Goal: Contribute content: Add original content to the website for others to see

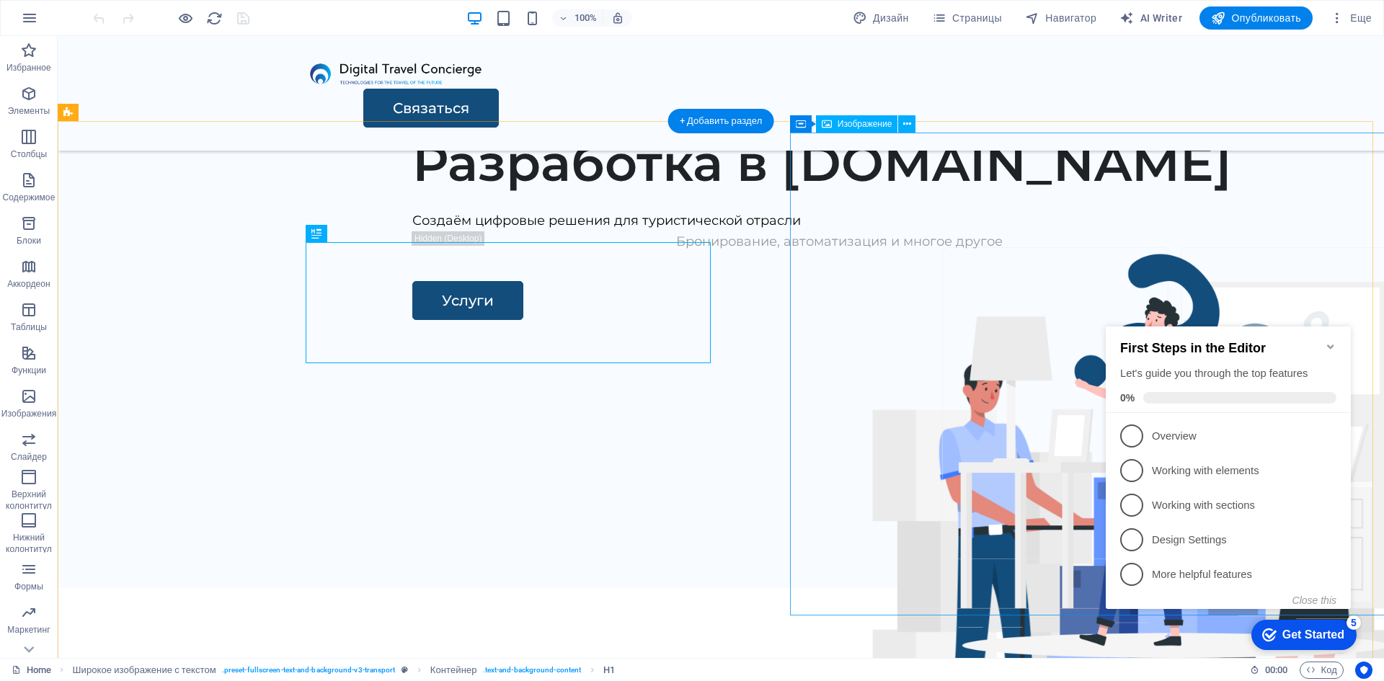
scroll to position [576, 0]
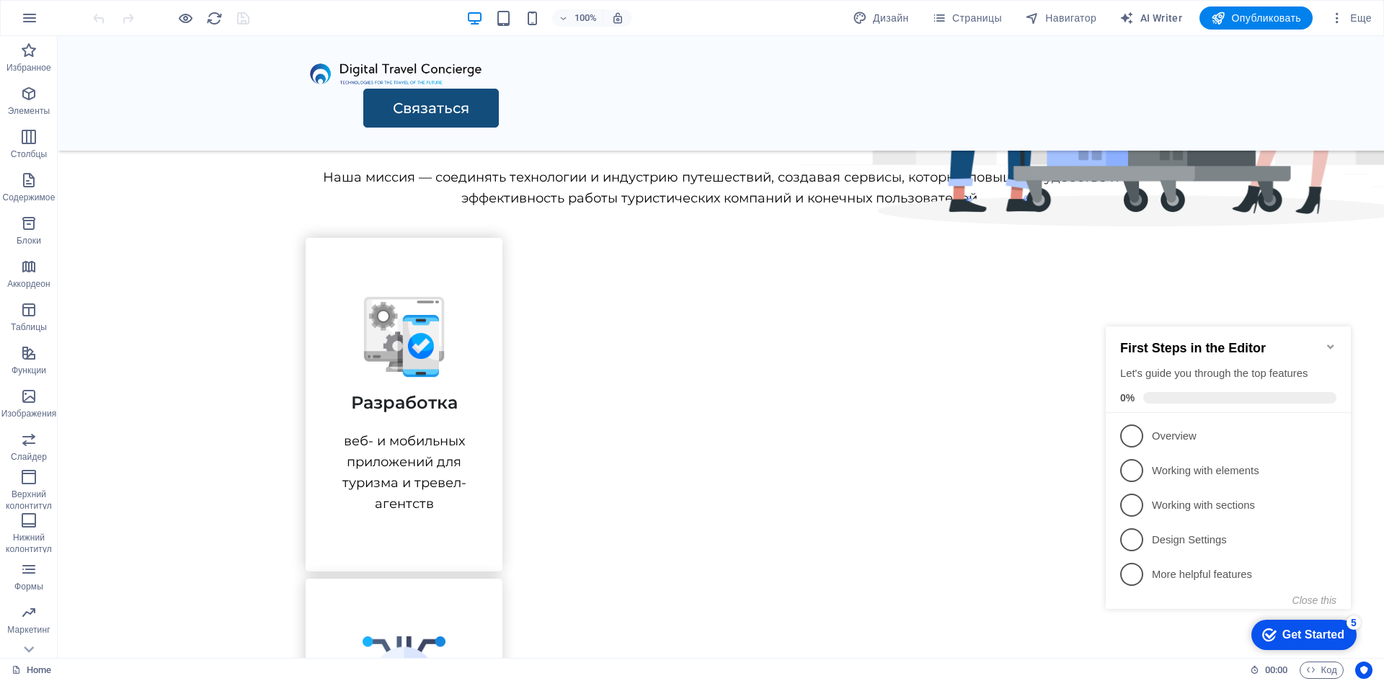
click at [1332, 344] on icon "Minimize checklist" at bounding box center [1330, 346] width 6 height 4
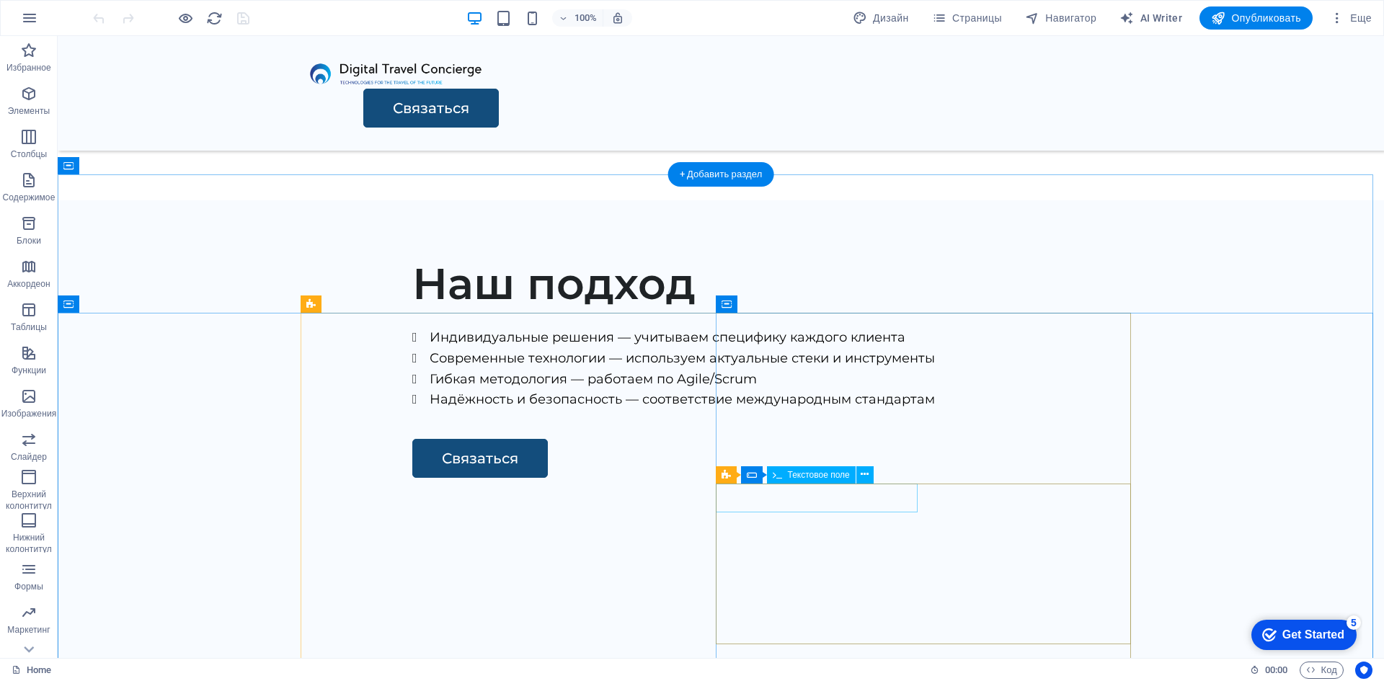
scroll to position [2004, 0]
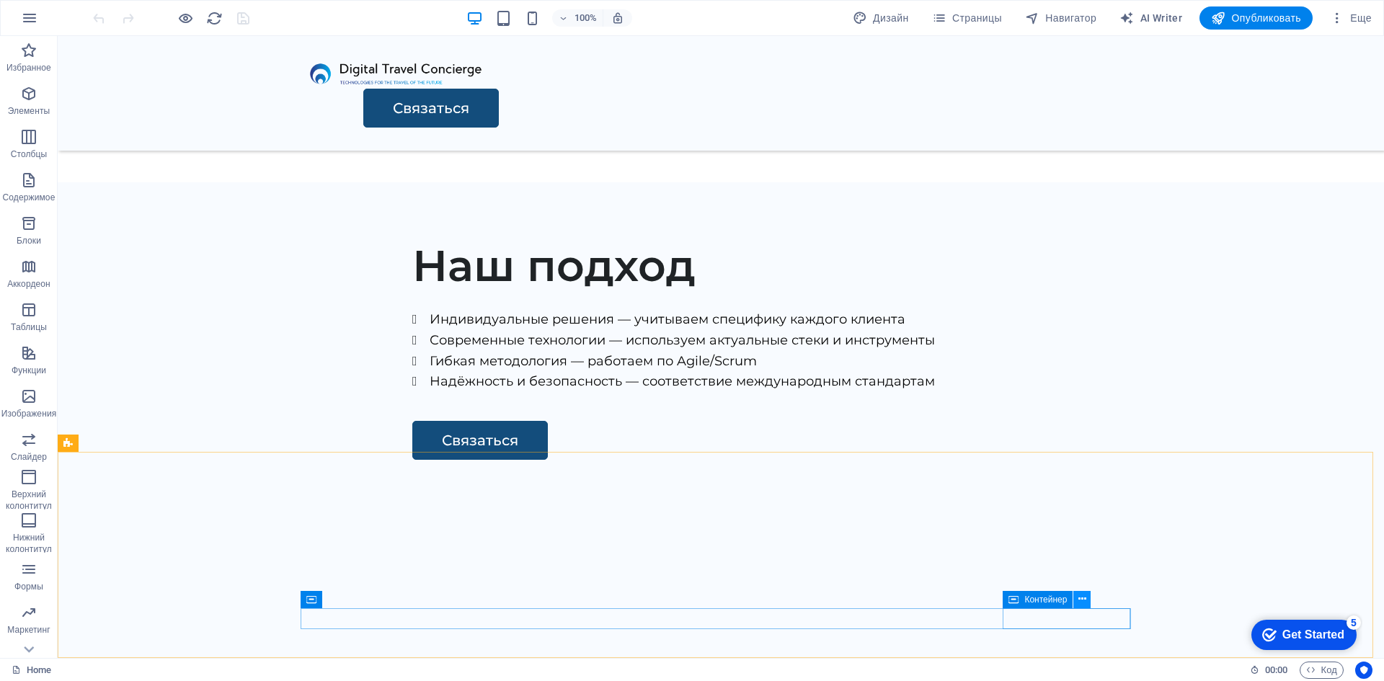
click at [1078, 599] on icon at bounding box center [1082, 599] width 8 height 15
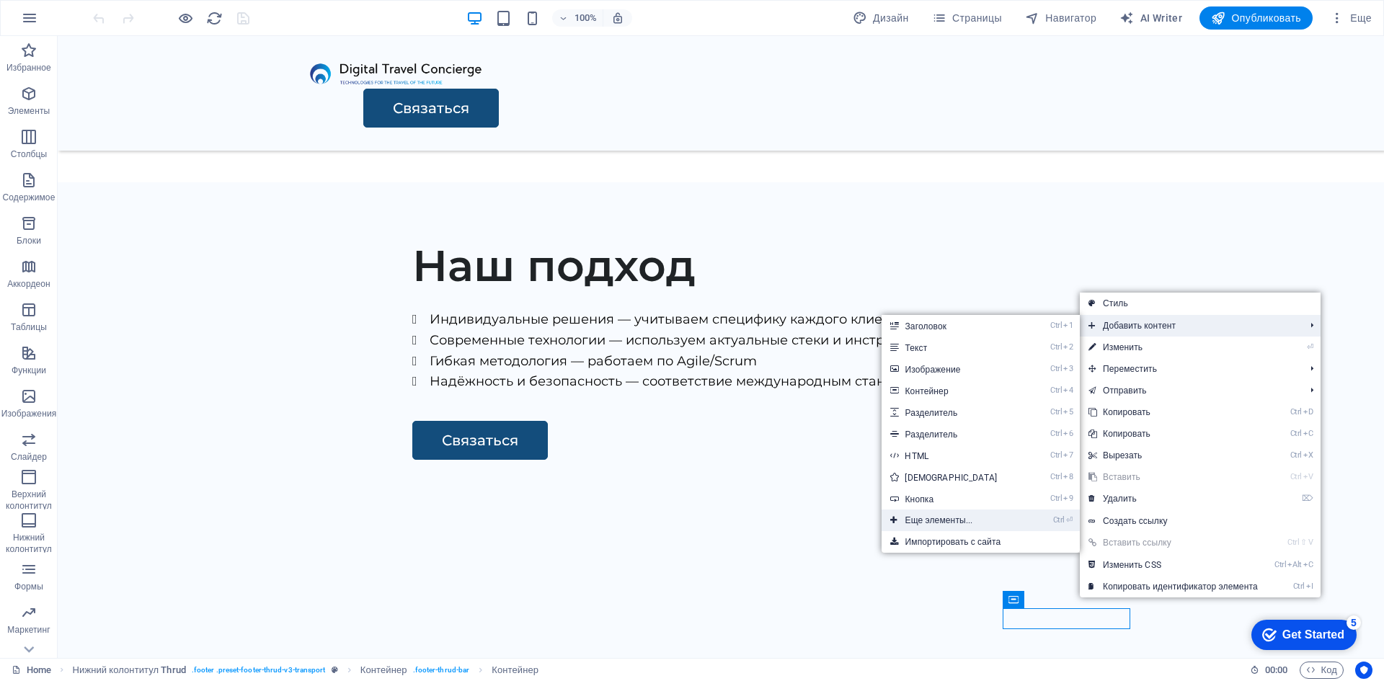
drag, startPoint x: 659, startPoint y: 484, endPoint x: 973, endPoint y: 520, distance: 315.5
click at [973, 520] on link "Ctrl ⏎ Еще элементы..." at bounding box center [953, 520] width 144 height 22
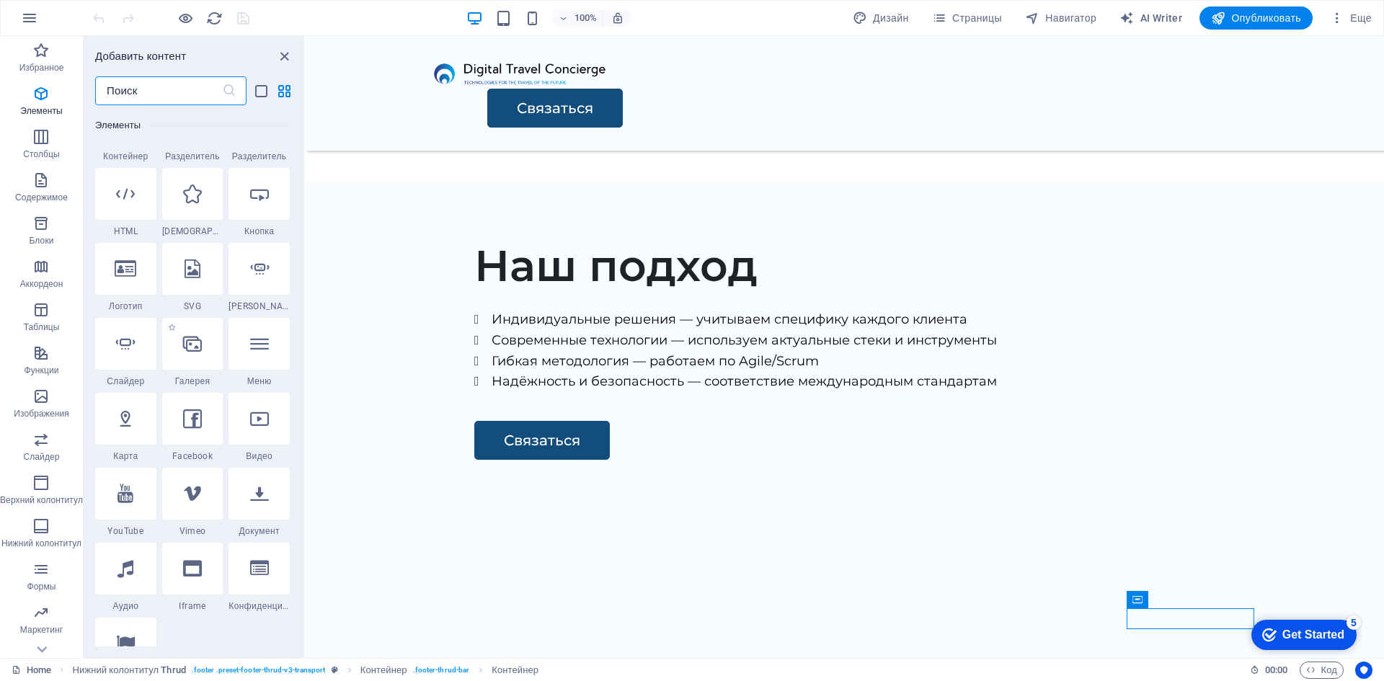
scroll to position [488, 0]
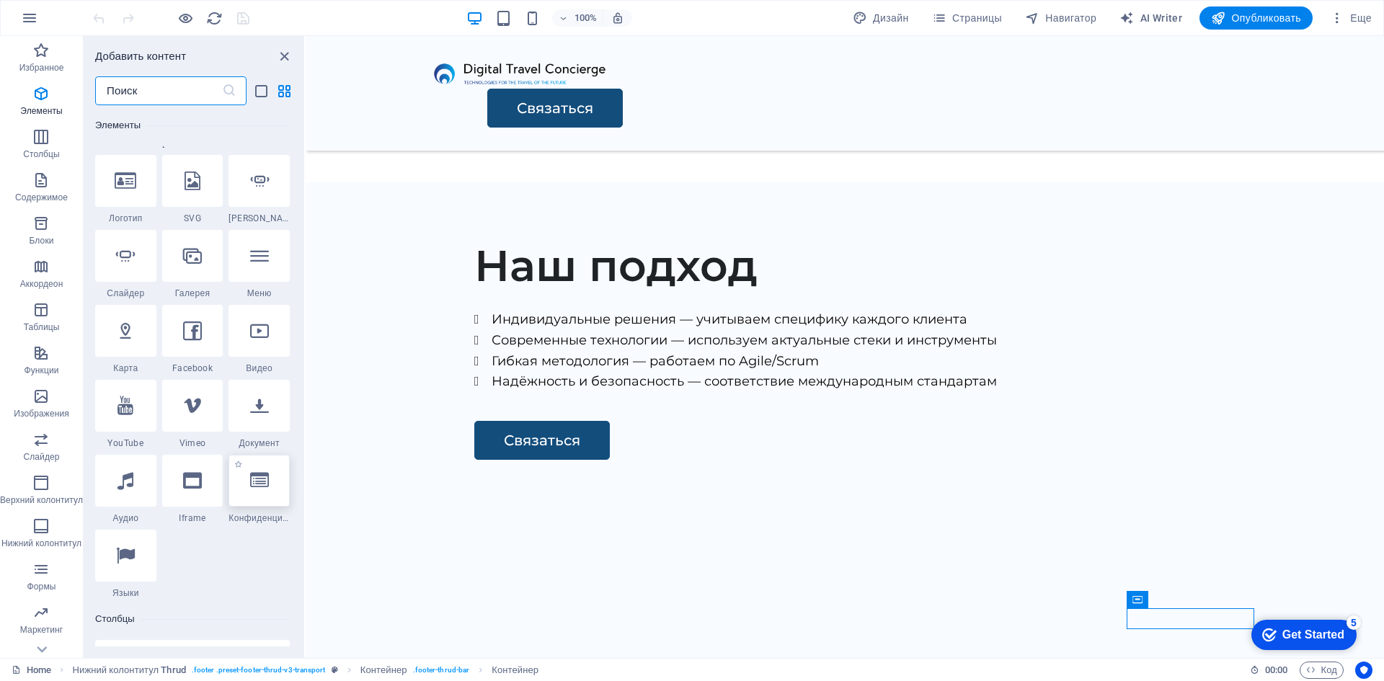
click at [254, 483] on icon at bounding box center [259, 480] width 19 height 19
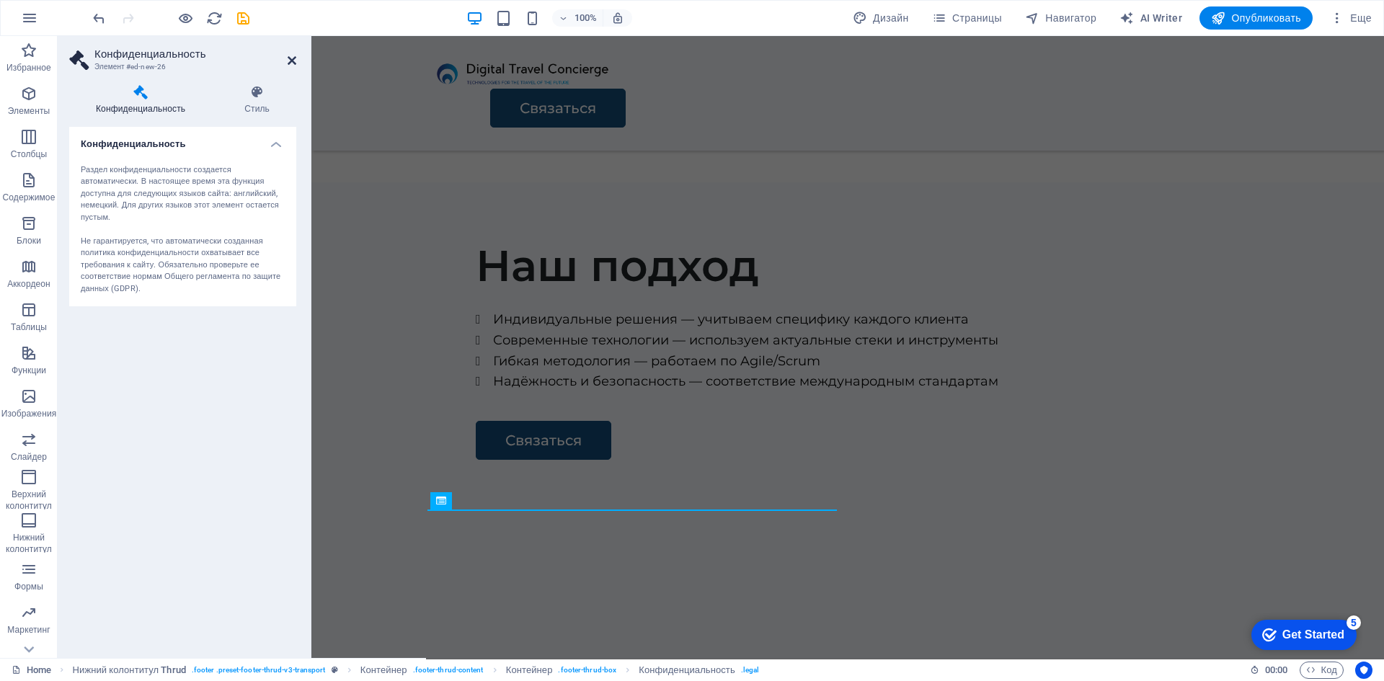
click at [290, 58] on icon at bounding box center [292, 61] width 9 height 12
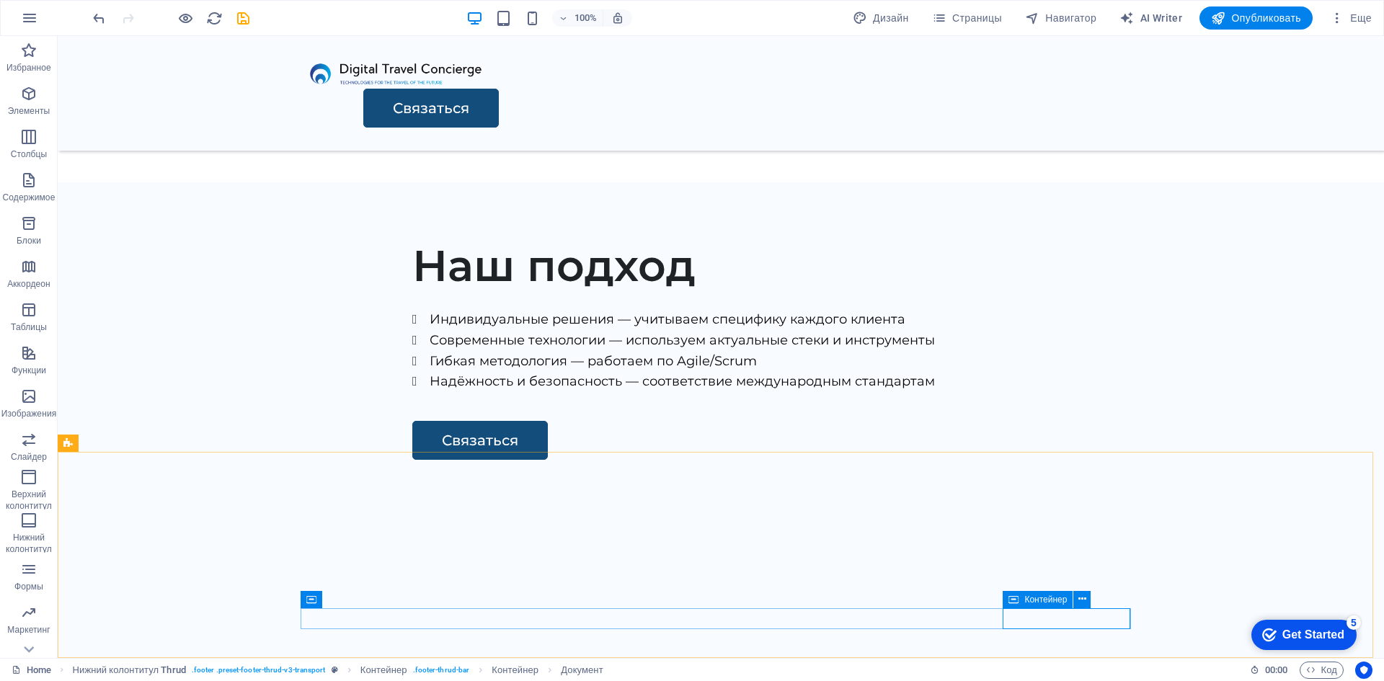
click at [1017, 601] on icon at bounding box center [1013, 599] width 10 height 17
click at [1087, 600] on button at bounding box center [1081, 599] width 17 height 17
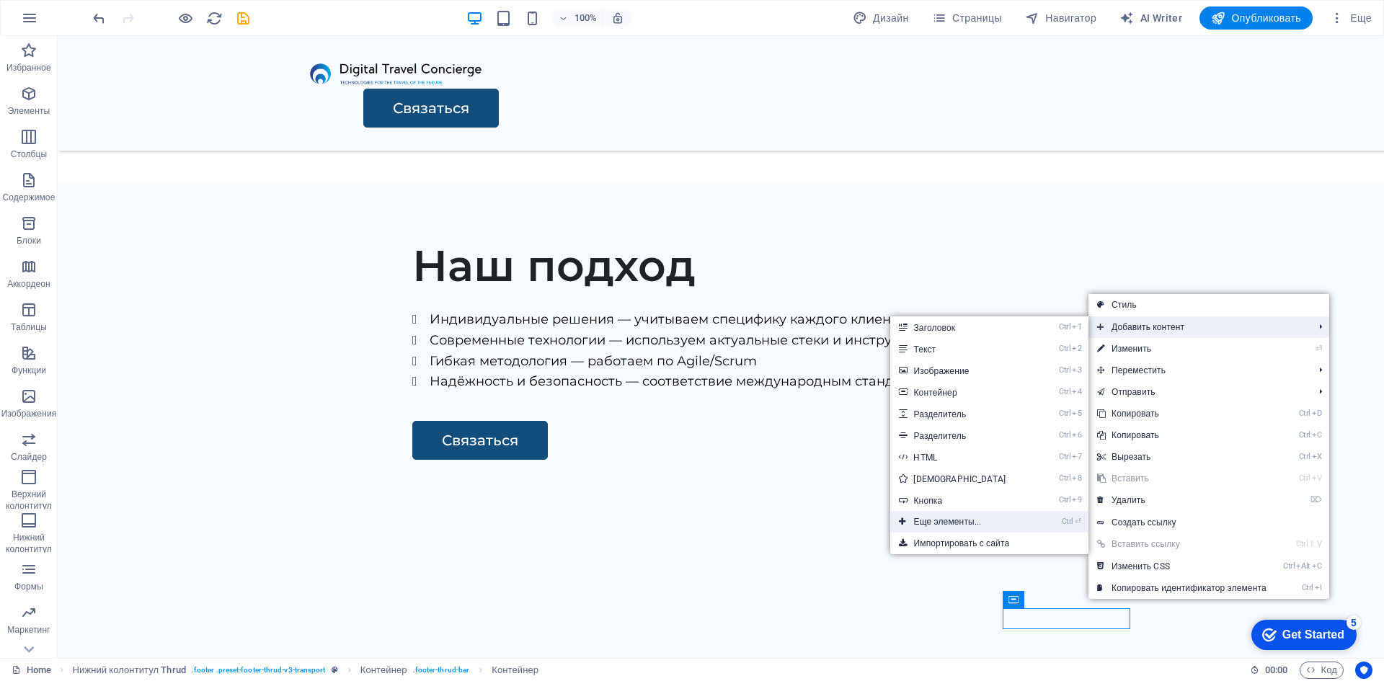
click at [972, 515] on link "Ctrl ⏎ Еще элементы..." at bounding box center [962, 522] width 144 height 22
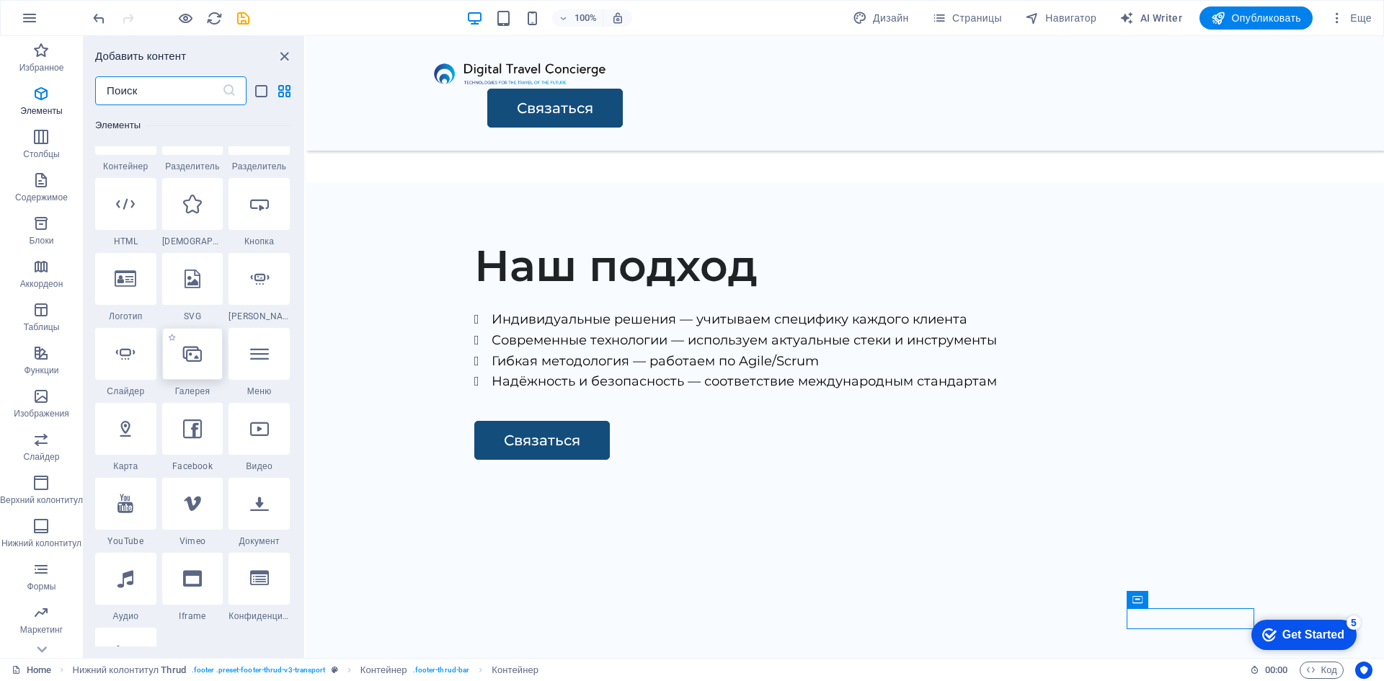
scroll to position [416, 0]
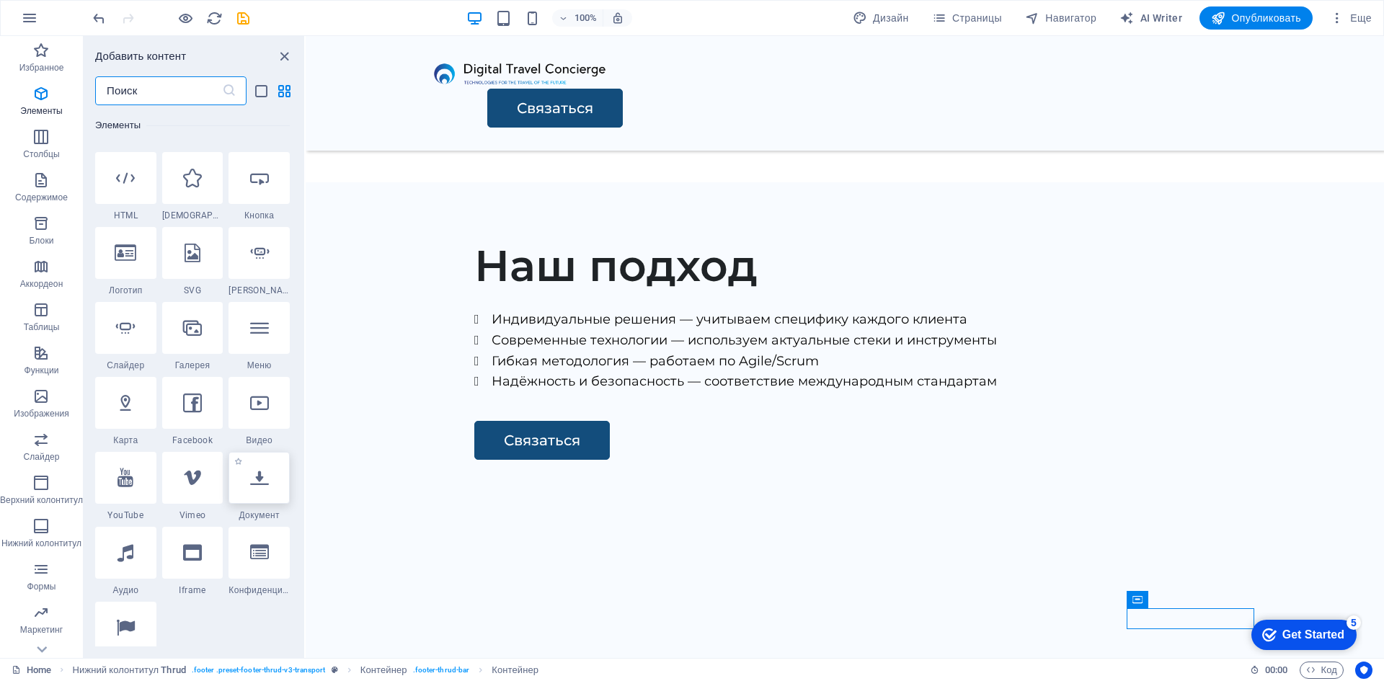
click at [261, 489] on div at bounding box center [258, 478] width 61 height 52
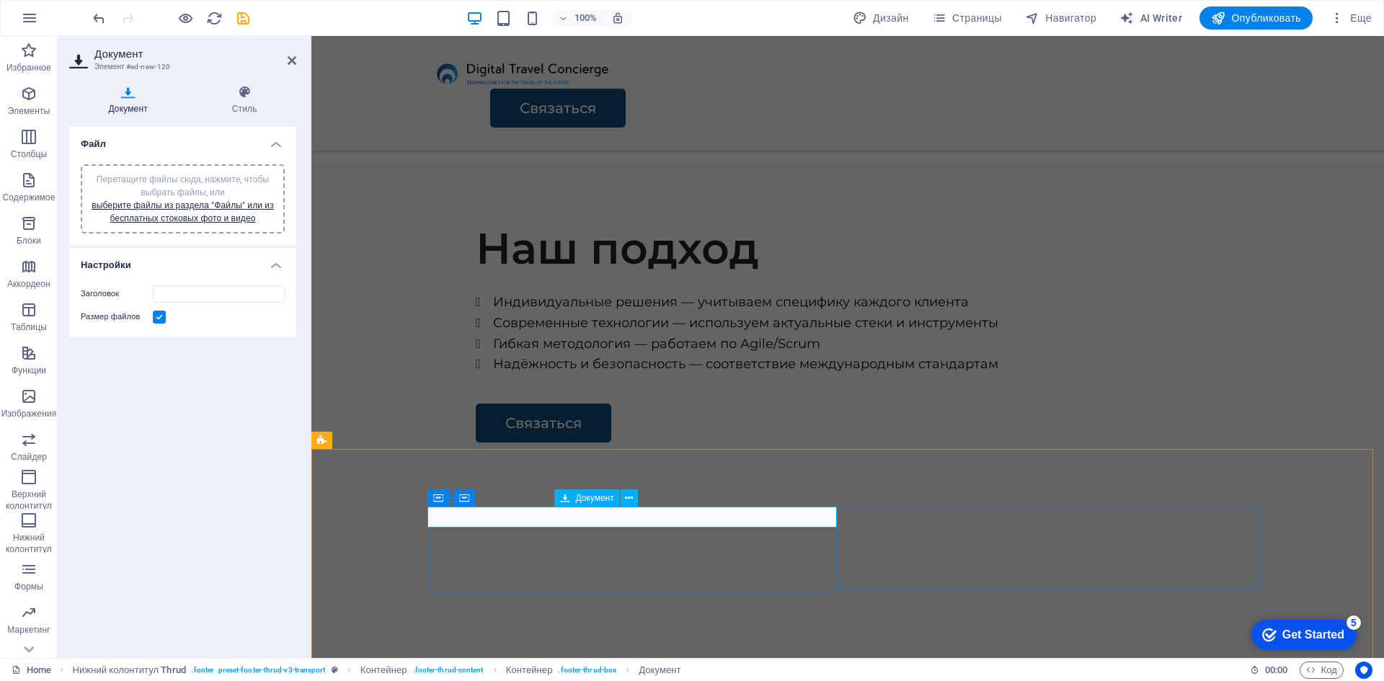
scroll to position [2025, 0]
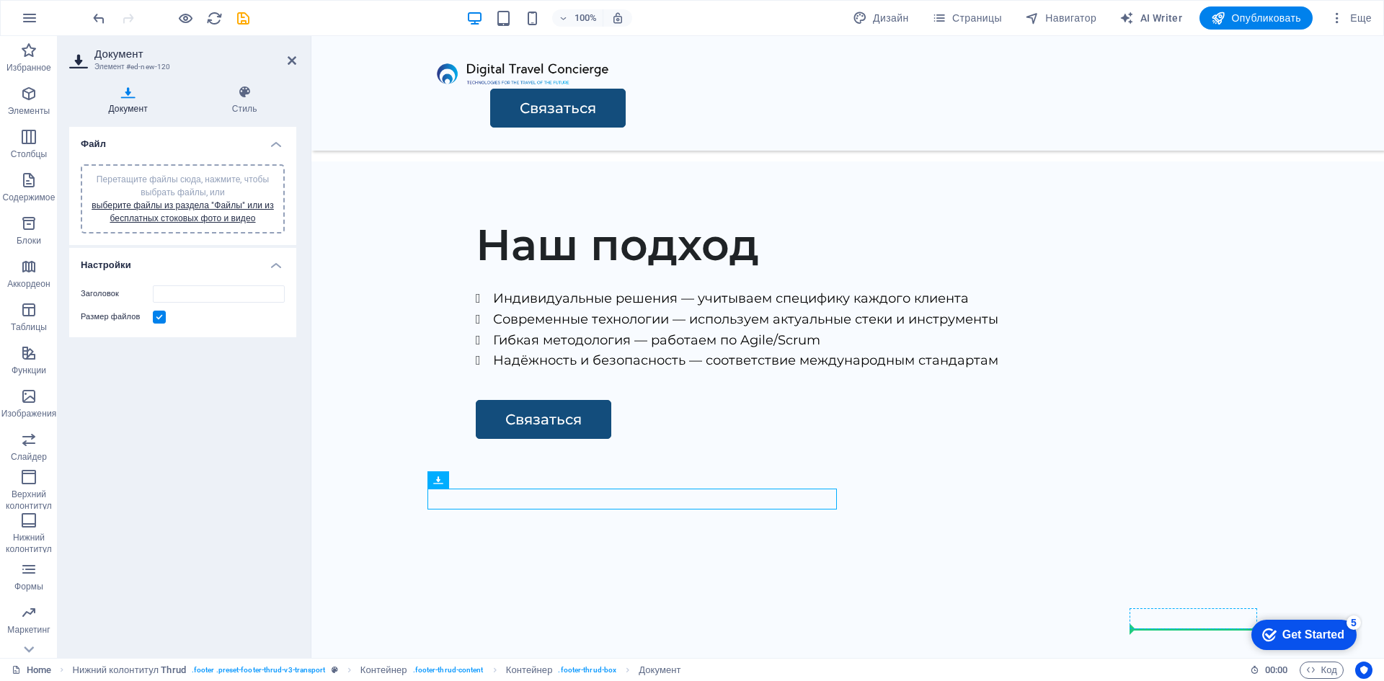
drag, startPoint x: 447, startPoint y: 496, endPoint x: 1139, endPoint y: 626, distance: 703.8
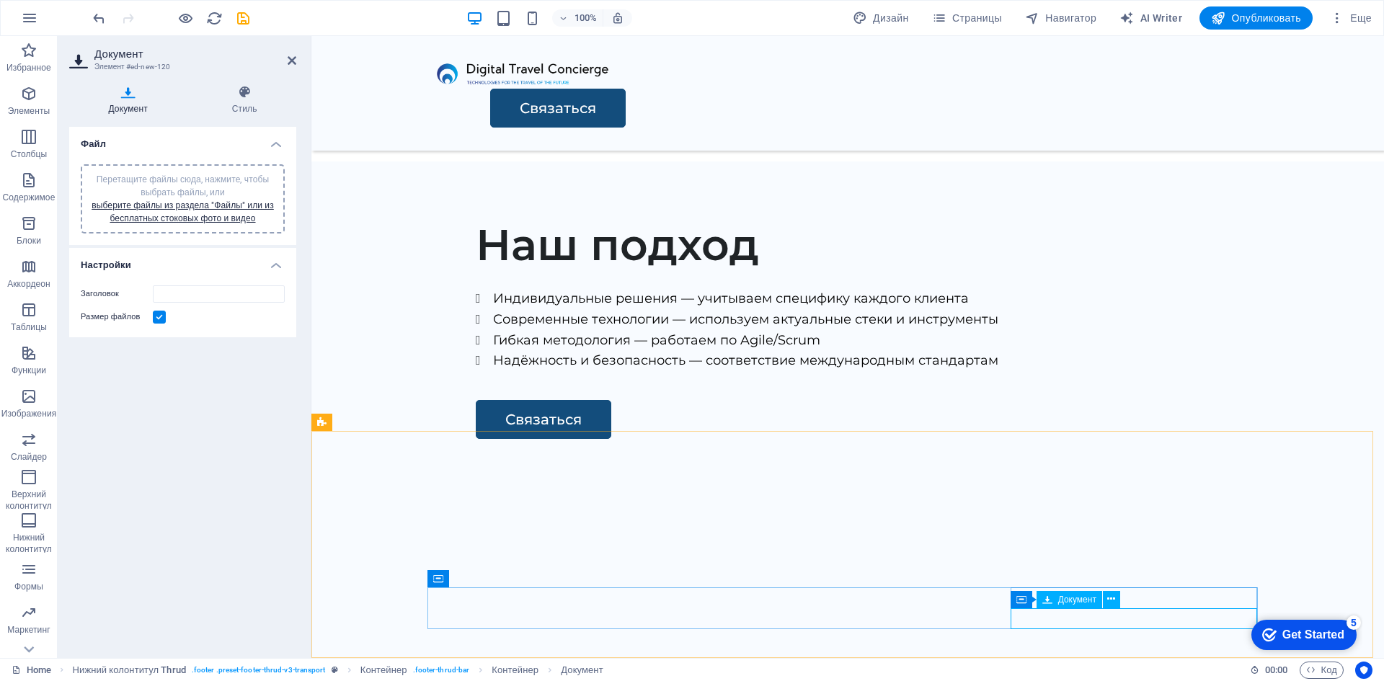
click at [177, 296] on input "Заголовок" at bounding box center [219, 293] width 132 height 17
type input "Политика конфиденциальности"
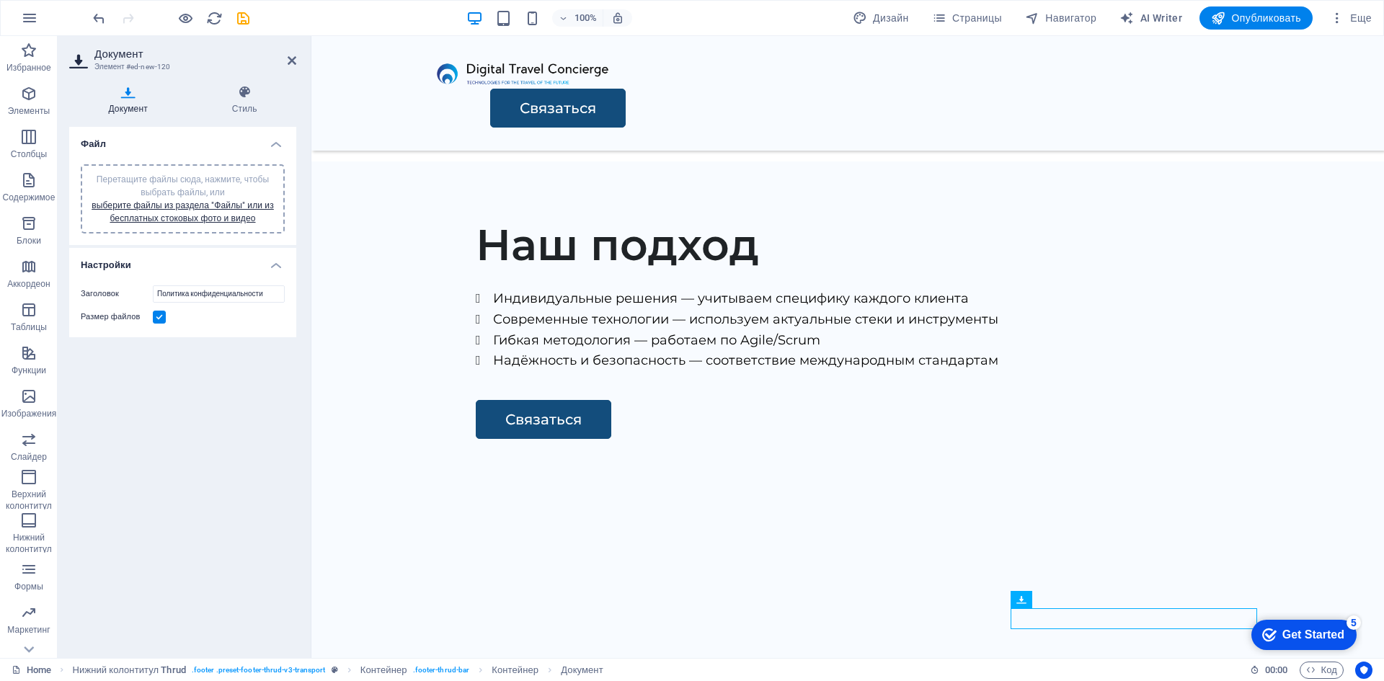
click at [158, 320] on label at bounding box center [159, 317] width 13 height 13
click at [0, 0] on input "Размер файлов" at bounding box center [0, 0] width 0 height 0
click at [1111, 599] on icon at bounding box center [1111, 599] width 8 height 15
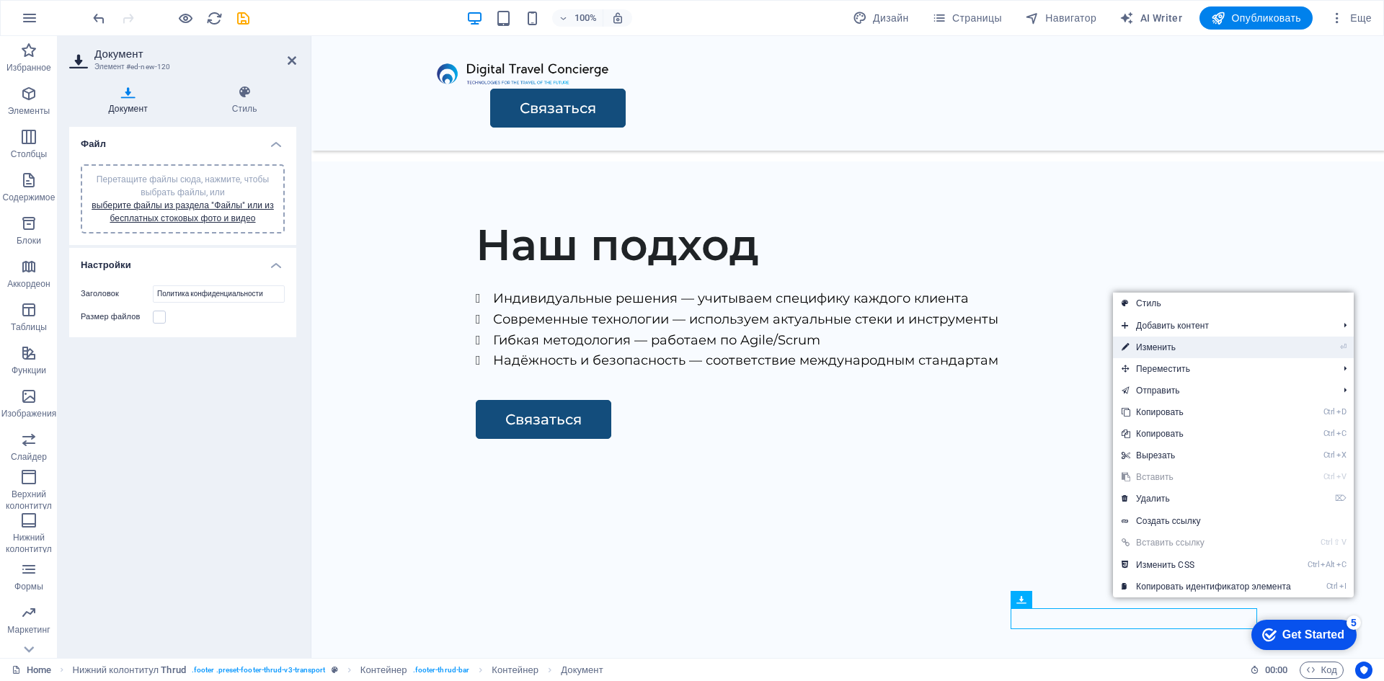
click at [1177, 349] on link "⏎ Изменить" at bounding box center [1206, 348] width 187 height 22
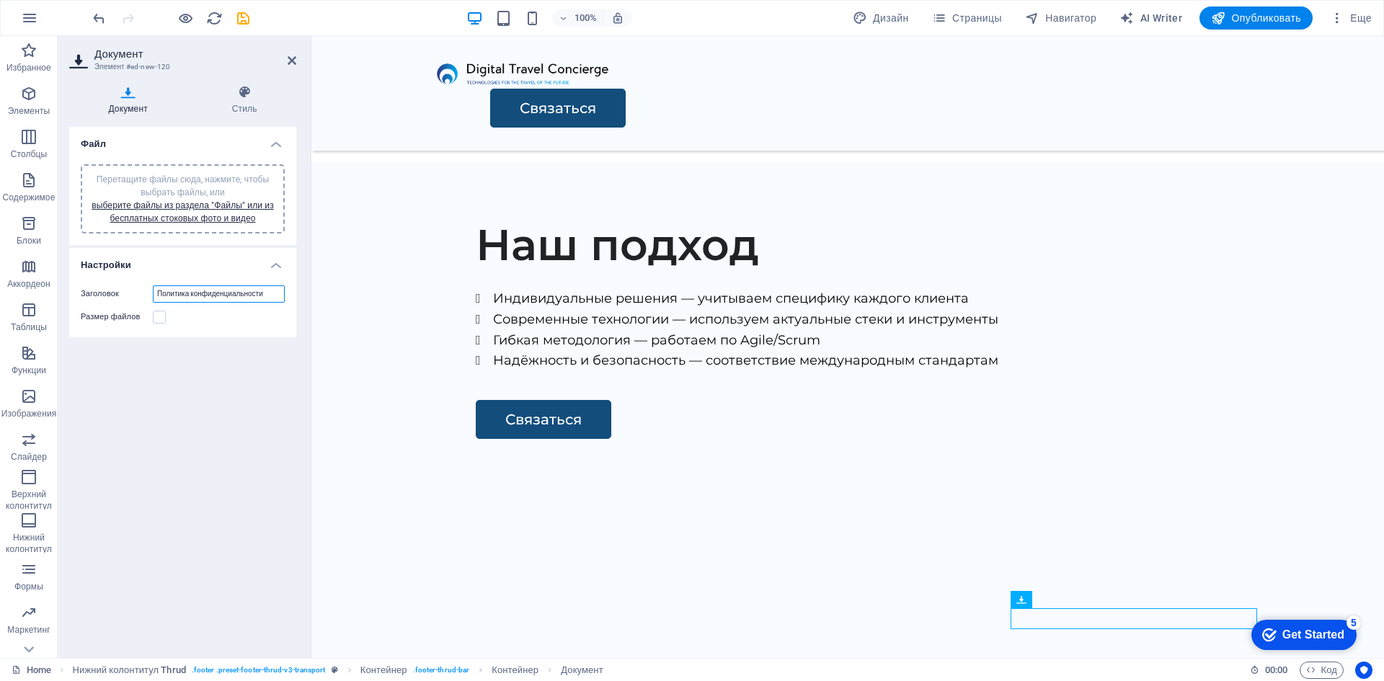
drag, startPoint x: 271, startPoint y: 296, endPoint x: 121, endPoint y: 296, distance: 149.9
click at [121, 296] on div "Заголовок Политика конфиденциальности" at bounding box center [183, 293] width 204 height 17
click at [241, 101] on h4 "Стиль" at bounding box center [244, 100] width 104 height 30
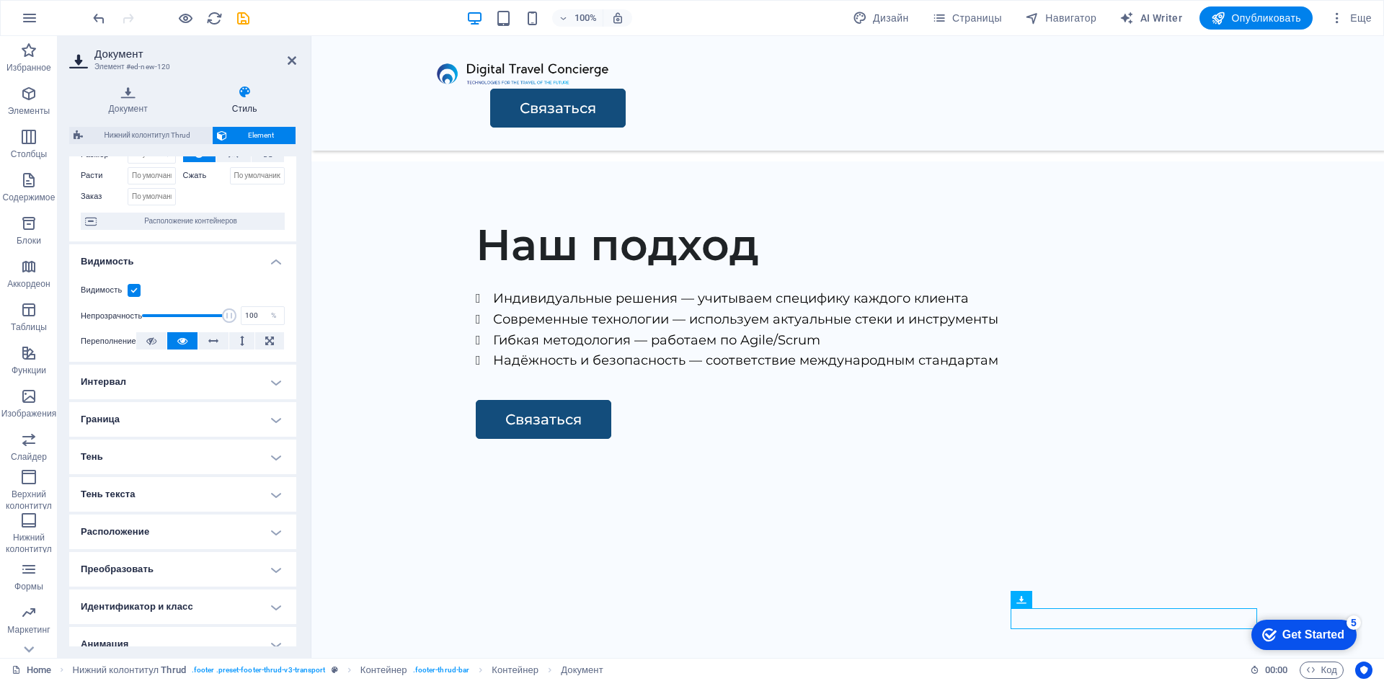
scroll to position [119, 0]
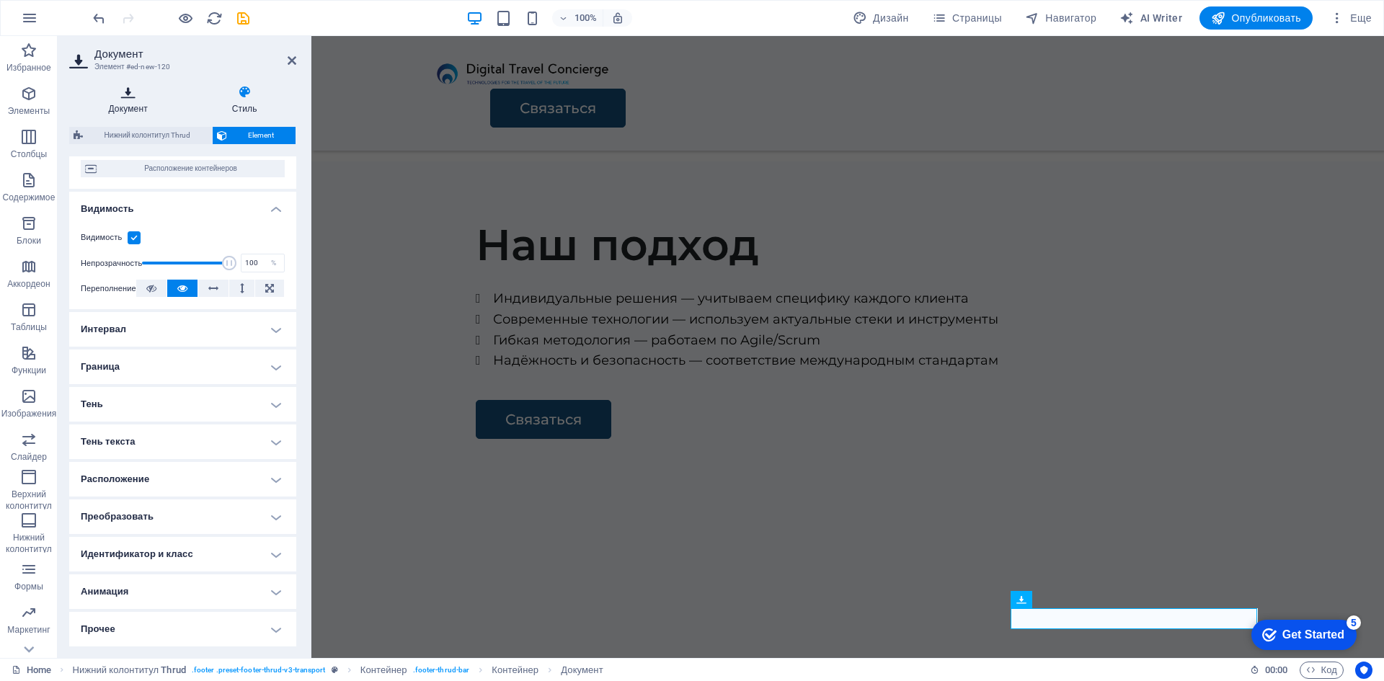
click at [128, 104] on h4 "Документ" at bounding box center [130, 100] width 123 height 30
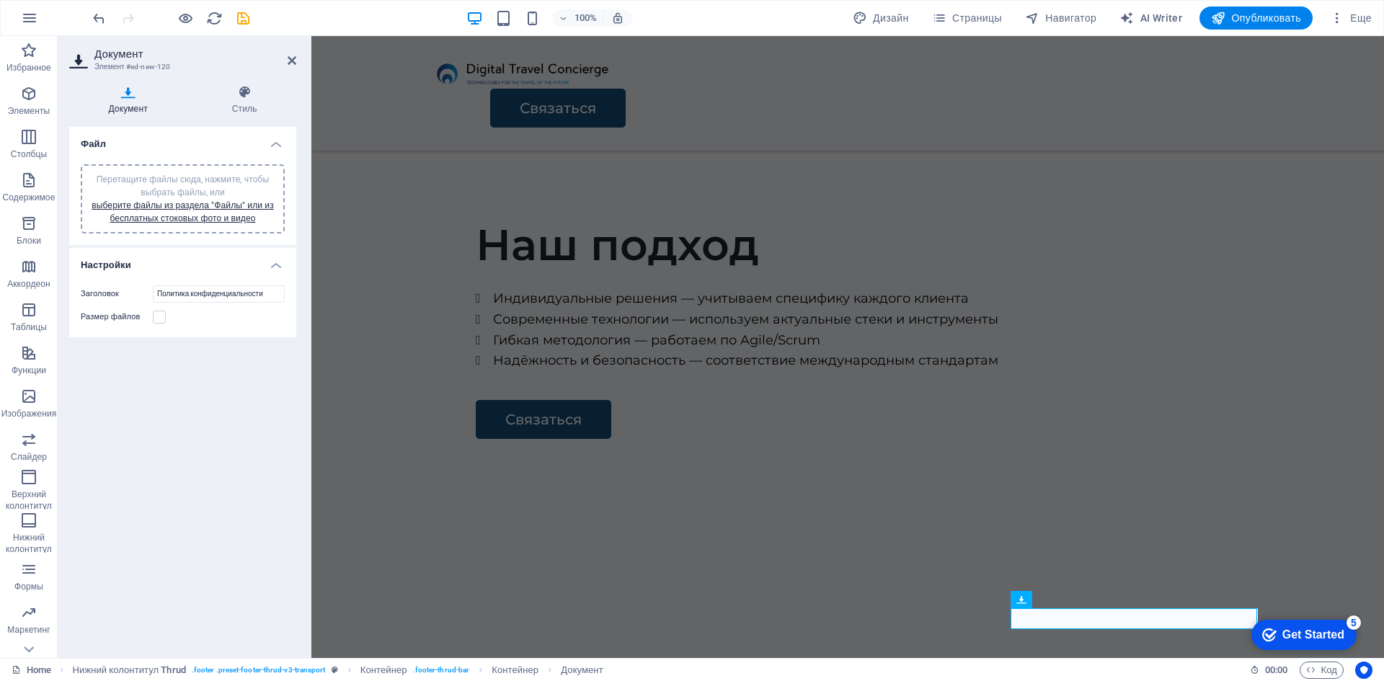
click at [199, 185] on div "Перетащите файлы сюда, нажмите, чтобы выбрать файлы, или выберите файлы из разд…" at bounding box center [182, 199] width 187 height 52
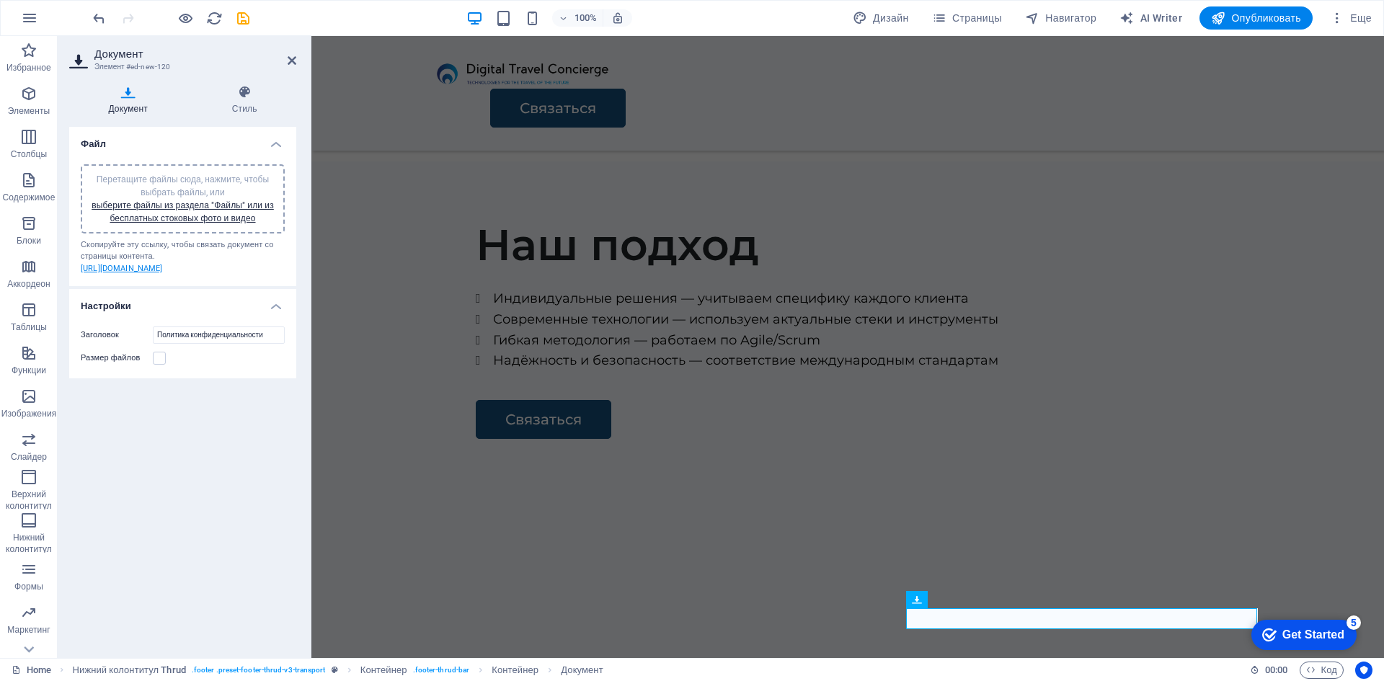
drag, startPoint x: 143, startPoint y: 292, endPoint x: 102, endPoint y: 280, distance: 42.0
click at [90, 275] on div "Скопируйте эту ссылку, чтобы связать документ со страницы контента. [URL][DOMAI…" at bounding box center [183, 257] width 204 height 36
click at [286, 66] on header "Документ Элемент #ed-new-120" at bounding box center [182, 54] width 227 height 37
click at [289, 62] on icon at bounding box center [292, 61] width 9 height 12
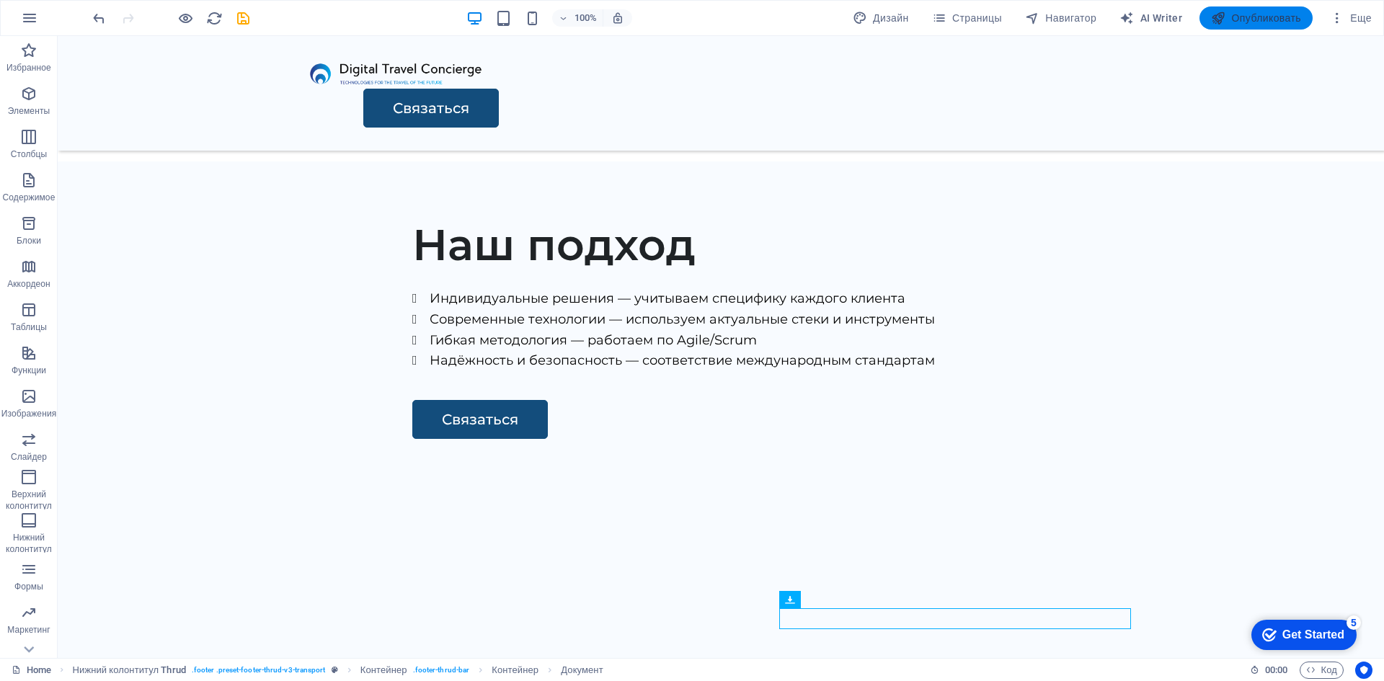
click at [1240, 22] on span "Опубликовать" at bounding box center [1256, 18] width 90 height 14
